Goal: Find specific page/section: Find specific page/section

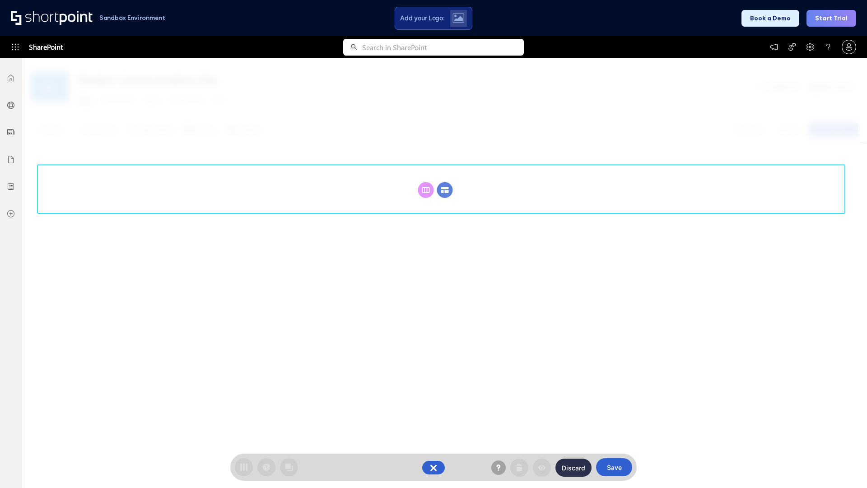
click at [445, 190] on circle at bounding box center [445, 190] width 16 height 16
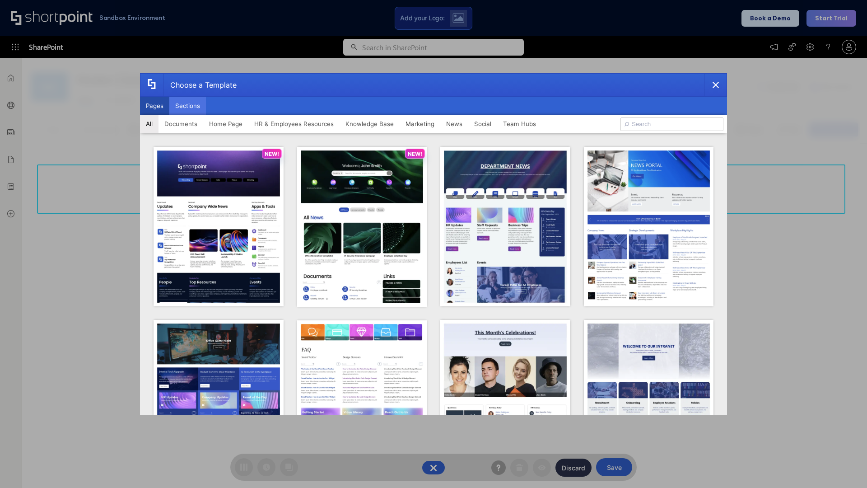
click at [187, 106] on button "Sections" at bounding box center [187, 106] width 37 height 18
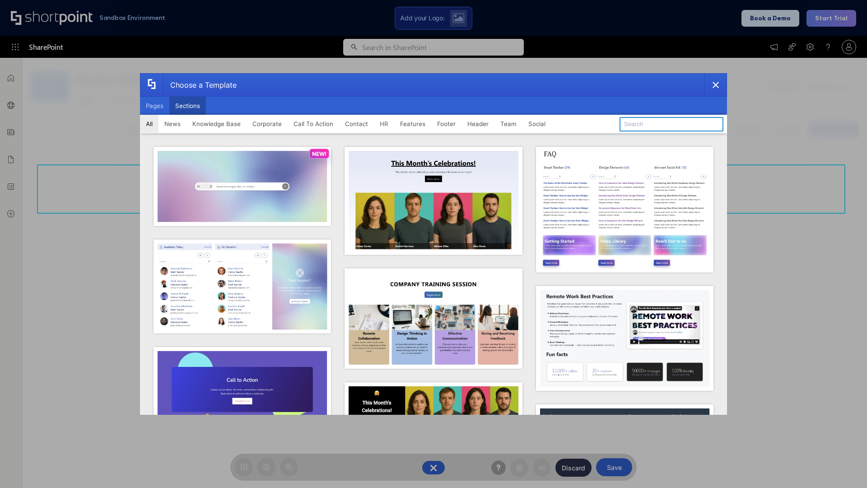
type input "Employee Spotlight 1"
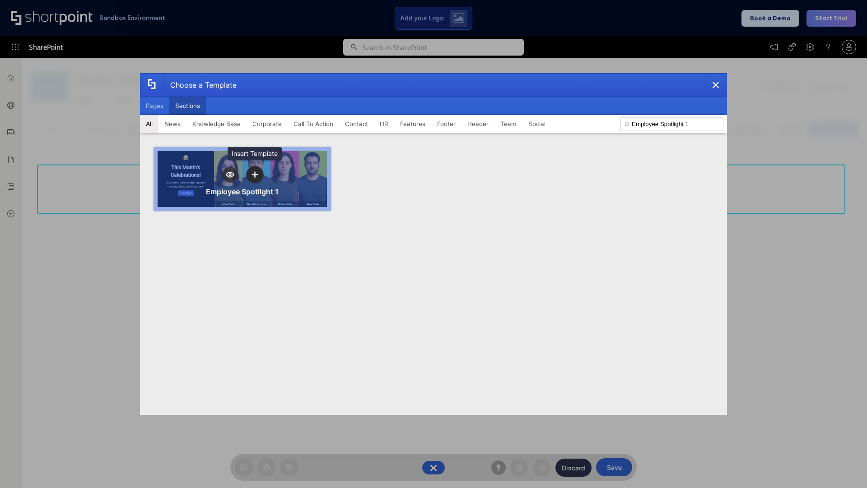
click at [255, 174] on icon "template selector" at bounding box center [255, 174] width 6 height 6
